Goal: Information Seeking & Learning: Learn about a topic

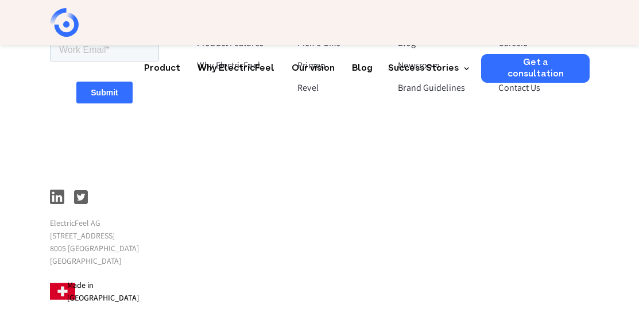
scroll to position [3496, 0]
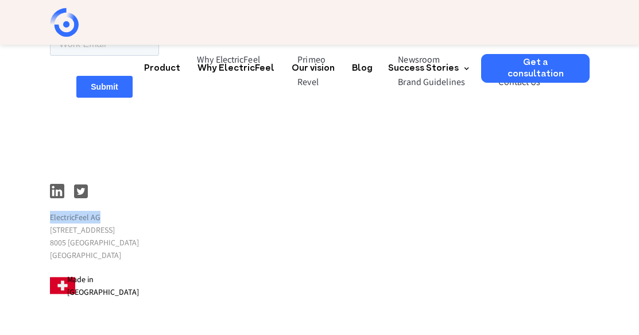
drag, startPoint x: 49, startPoint y: 192, endPoint x: 103, endPoint y: 192, distance: 54.6
click at [103, 192] on div "The #1 Shared Micromobility Platform Contact us Get in touch ElectricFeel AG [S…" at bounding box center [319, 125] width 639 height 499
copy p "ElectricFeel AG"
click at [82, 222] on p "ElectricFeel AG [STREET_ADDRESS]" at bounding box center [104, 236] width 109 height 51
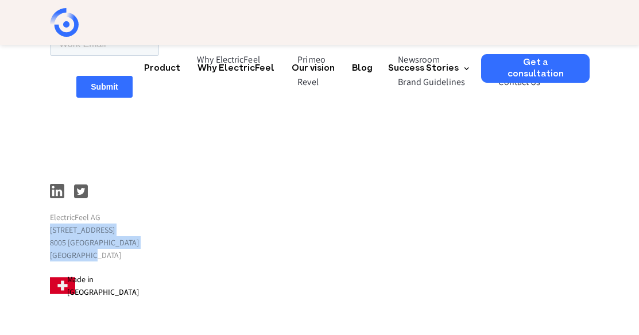
drag, startPoint x: 47, startPoint y: 204, endPoint x: 94, endPoint y: 226, distance: 51.6
click at [94, 226] on div "The #1 Shared Micromobility Platform Contact us Get in touch ElectricFeel AG [S…" at bounding box center [319, 125] width 639 height 499
copy p "[STREET_ADDRESS]"
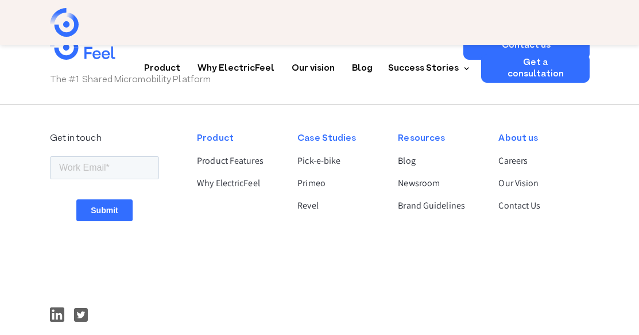
scroll to position [3324, 0]
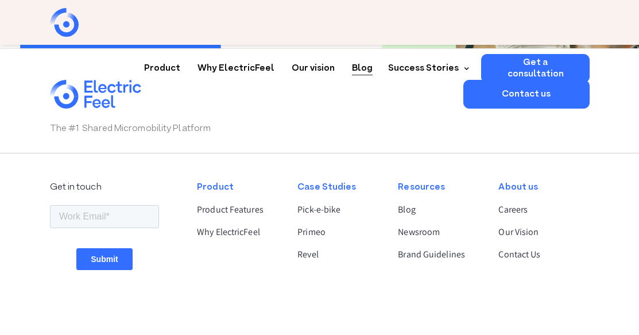
click at [365, 54] on link "Blog" at bounding box center [362, 64] width 21 height 21
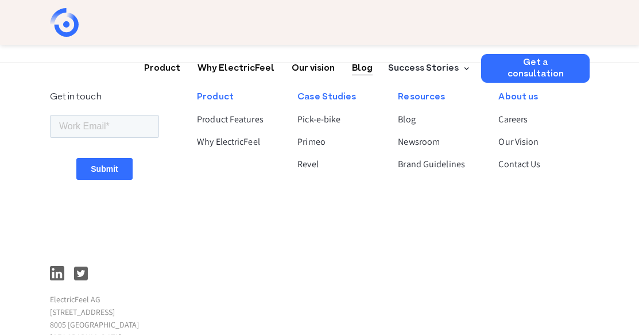
scroll to position [1896, 0]
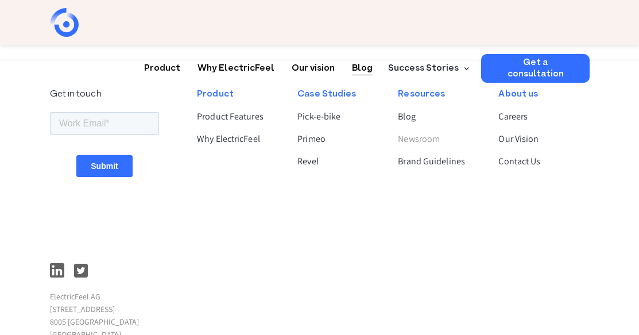
click at [419, 138] on link "Newsroom" at bounding box center [438, 139] width 81 height 14
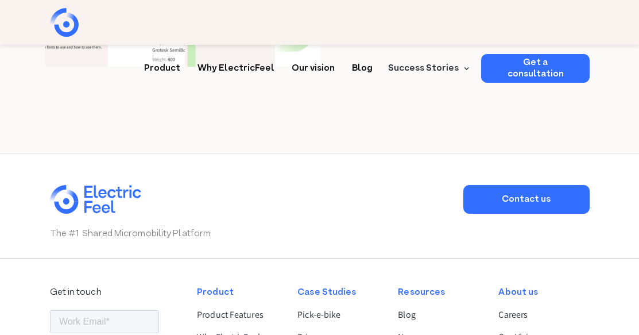
scroll to position [919, 0]
